Goal: Learn about a topic: Learn about a topic

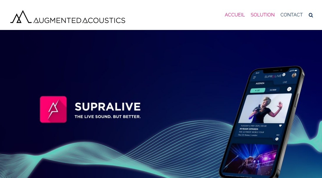
click at [265, 15] on span "SOLUTION" at bounding box center [262, 15] width 24 height 6
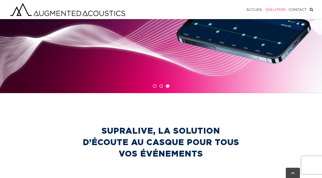
scroll to position [254, 0]
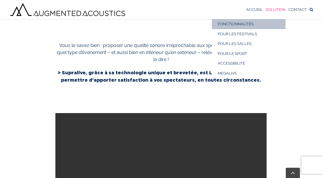
click at [277, 9] on span "SOLUTION" at bounding box center [275, 9] width 20 height 4
